Goal: Navigation & Orientation: Find specific page/section

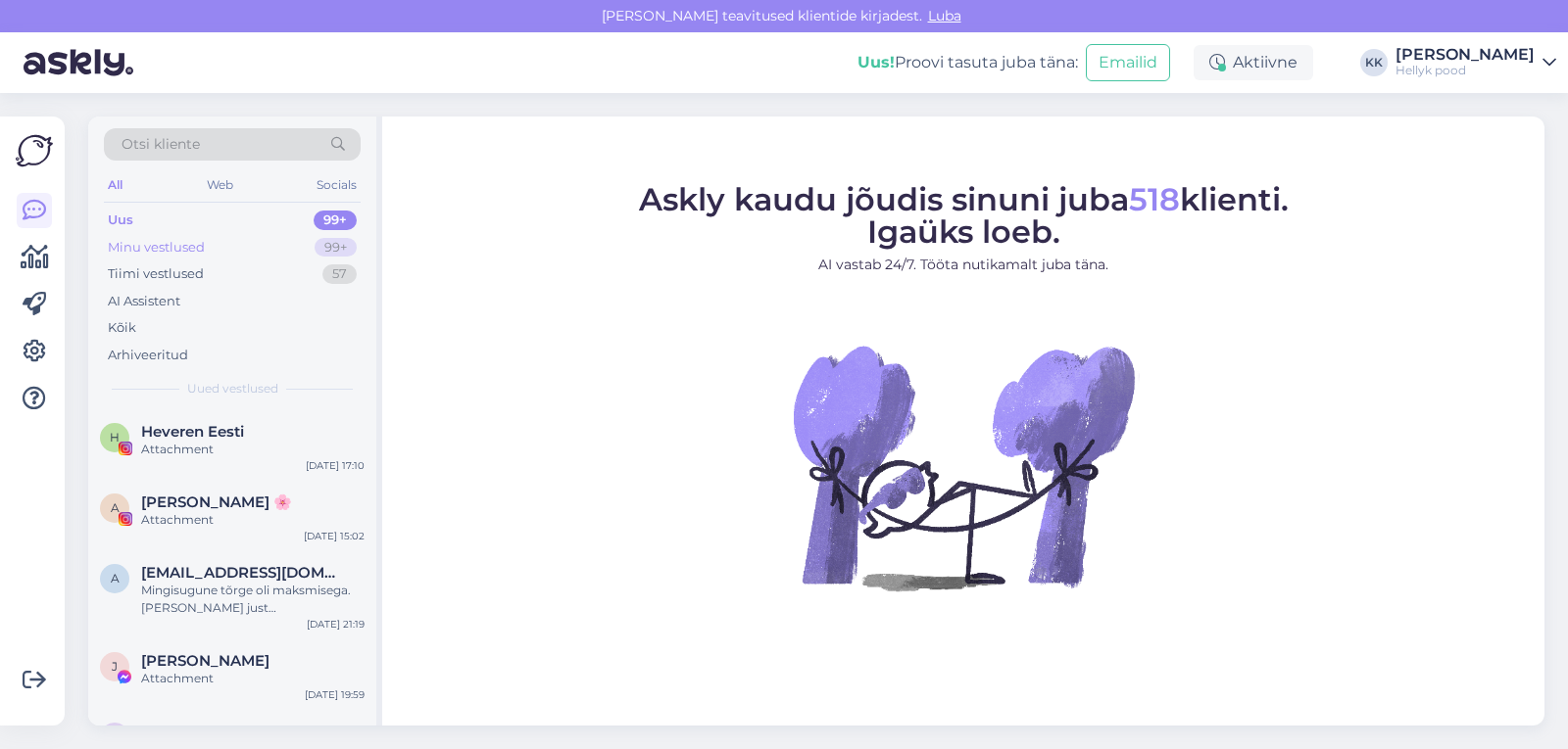
click at [170, 249] on div "Minu vestlused" at bounding box center [156, 248] width 97 height 20
